Goal: Find specific page/section: Find specific page/section

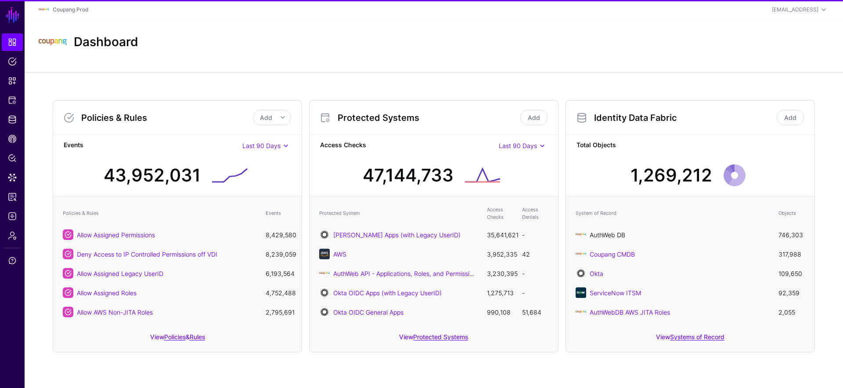
click at [606, 238] on link "AuthWeb DB" at bounding box center [608, 234] width 36 height 7
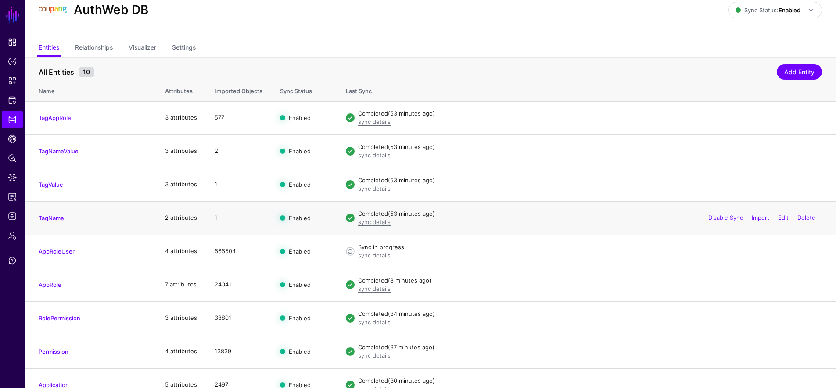
scroll to position [79, 0]
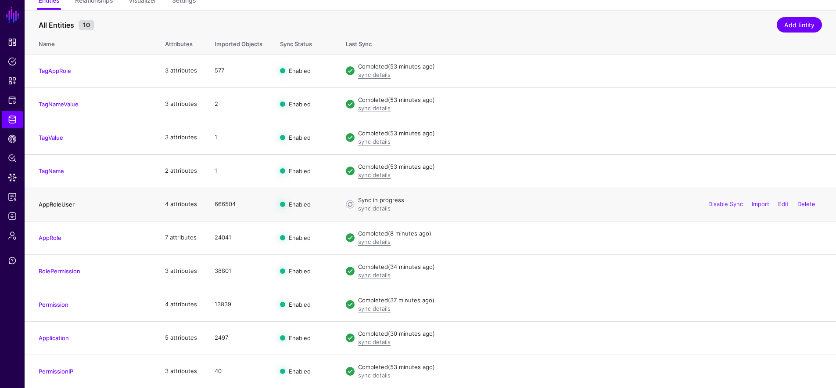
click at [65, 205] on link "AppRoleUser" at bounding box center [57, 204] width 36 height 7
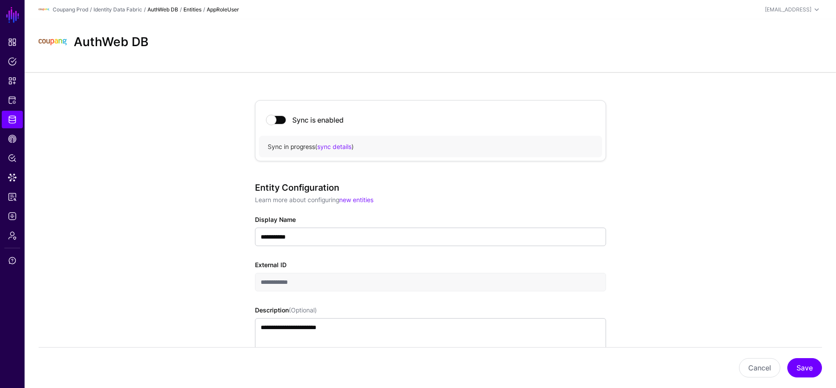
click at [155, 7] on link "AuthWeb DB" at bounding box center [163, 9] width 31 height 7
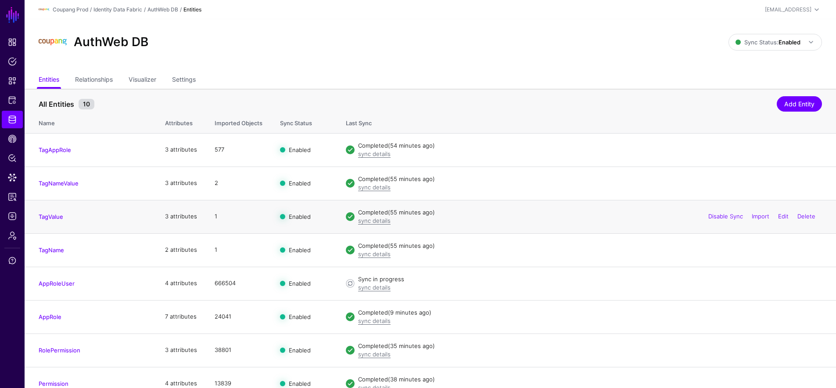
scroll to position [79, 0]
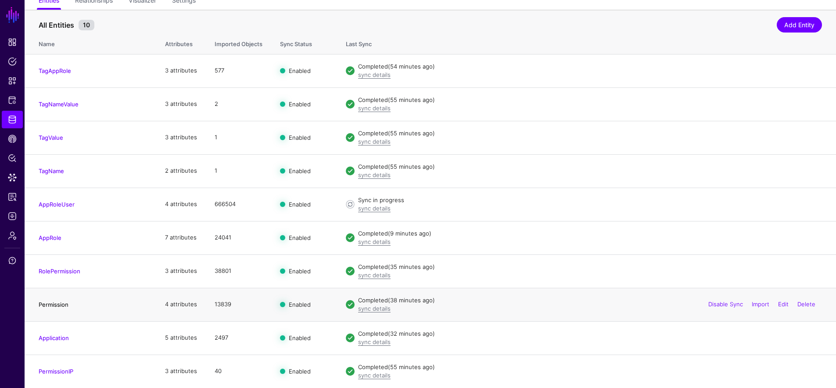
click at [63, 302] on link "Permission" at bounding box center [54, 304] width 30 height 7
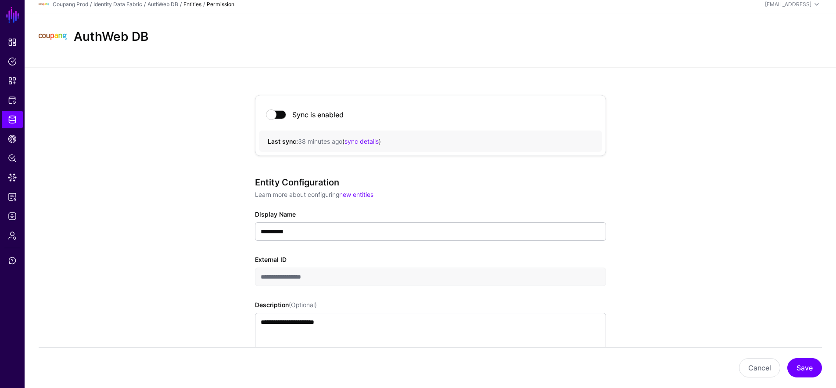
scroll to position [6, 0]
